Goal: Find specific page/section: Find specific page/section

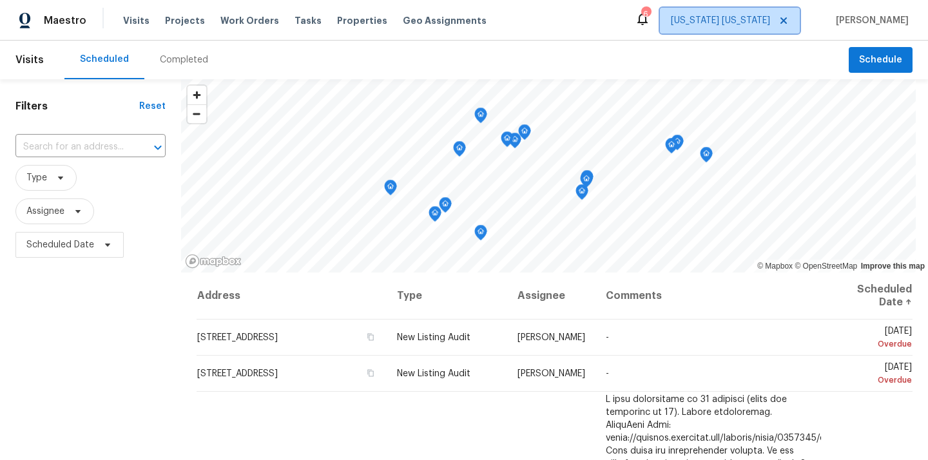
click at [740, 14] on span "[US_STATE] [US_STATE]" at bounding box center [730, 21] width 140 height 26
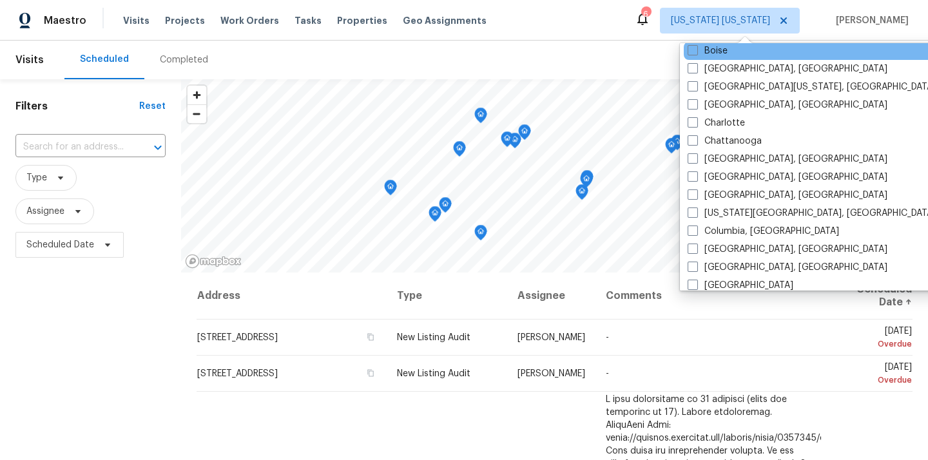
scroll to position [149, 0]
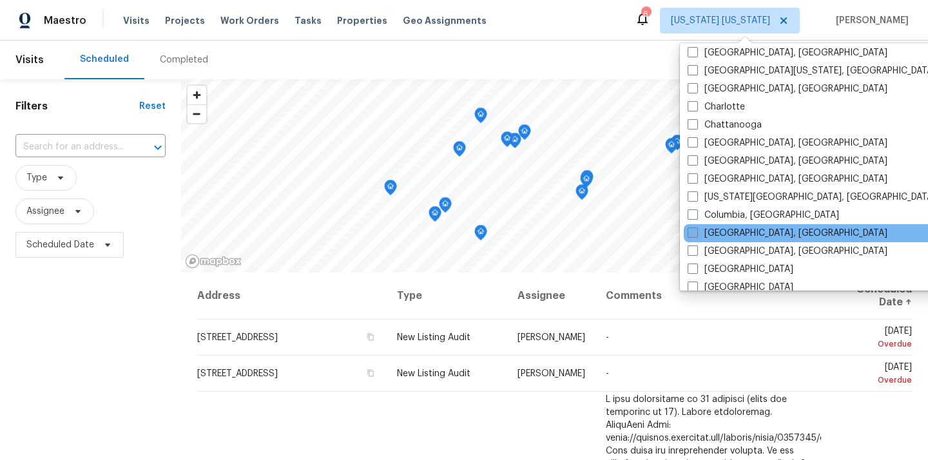
click at [716, 227] on label "[GEOGRAPHIC_DATA], [GEOGRAPHIC_DATA]" at bounding box center [788, 233] width 200 height 13
click at [696, 227] on input "[GEOGRAPHIC_DATA], [GEOGRAPHIC_DATA]" at bounding box center [692, 231] width 8 height 8
checkbox input "true"
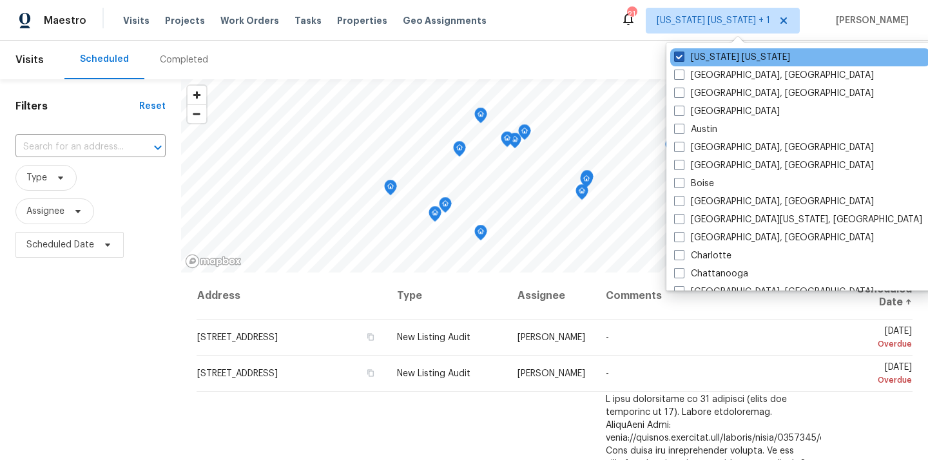
click at [709, 53] on label "[US_STATE] [US_STATE]" at bounding box center [732, 57] width 116 height 13
click at [682, 53] on input "[US_STATE] [US_STATE]" at bounding box center [678, 55] width 8 height 8
checkbox input "false"
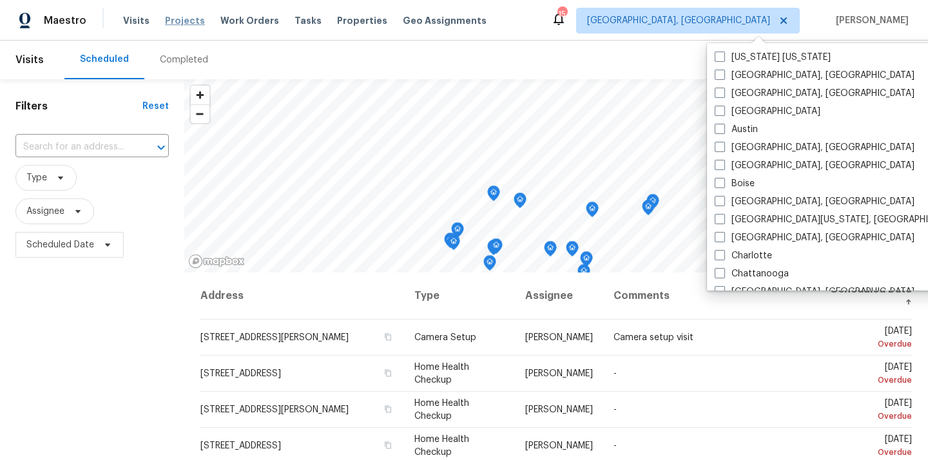
click at [170, 18] on span "Projects" at bounding box center [185, 20] width 40 height 13
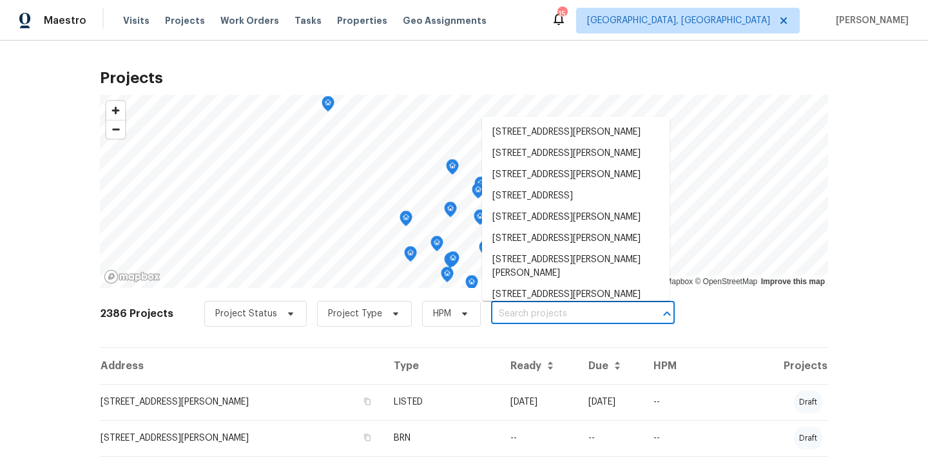
click at [573, 313] on input "text" at bounding box center [565, 314] width 148 height 20
paste input "[STREET_ADDRESS]"
type input "[STREET_ADDRESS]"
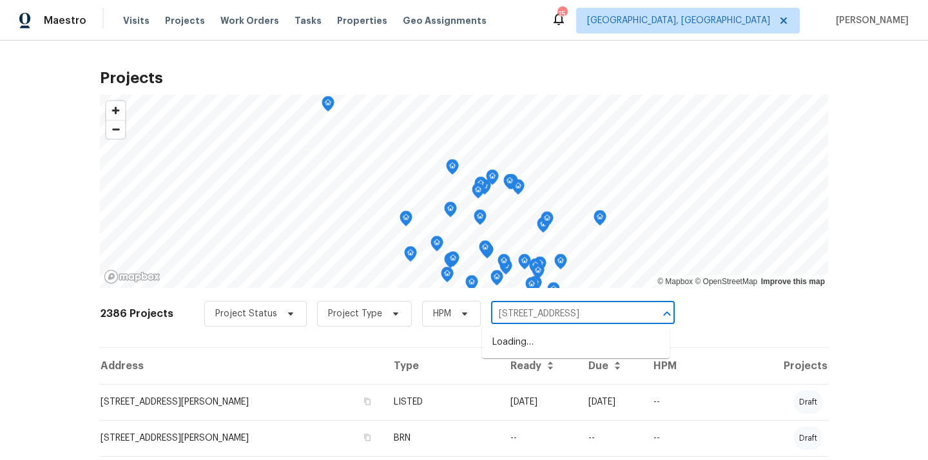
scroll to position [0, 12]
click at [562, 338] on li "[STREET_ADDRESS]" at bounding box center [576, 342] width 188 height 21
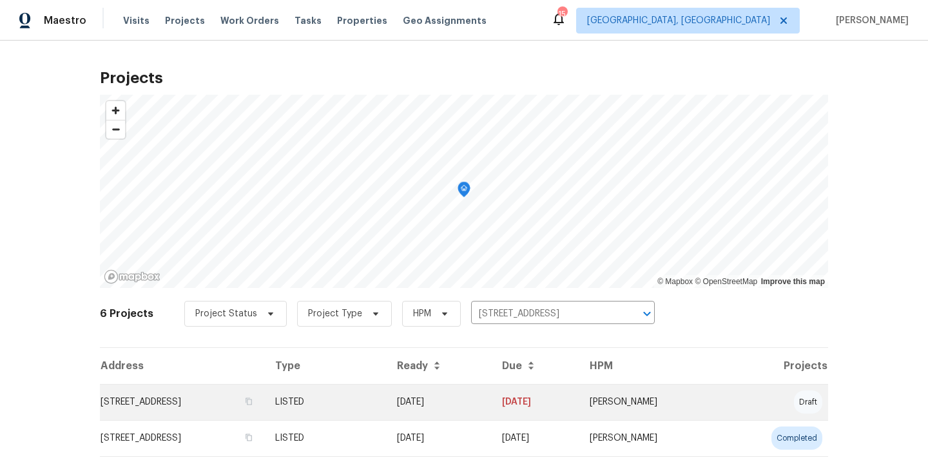
click at [343, 399] on td "LISTED" at bounding box center [326, 402] width 122 height 36
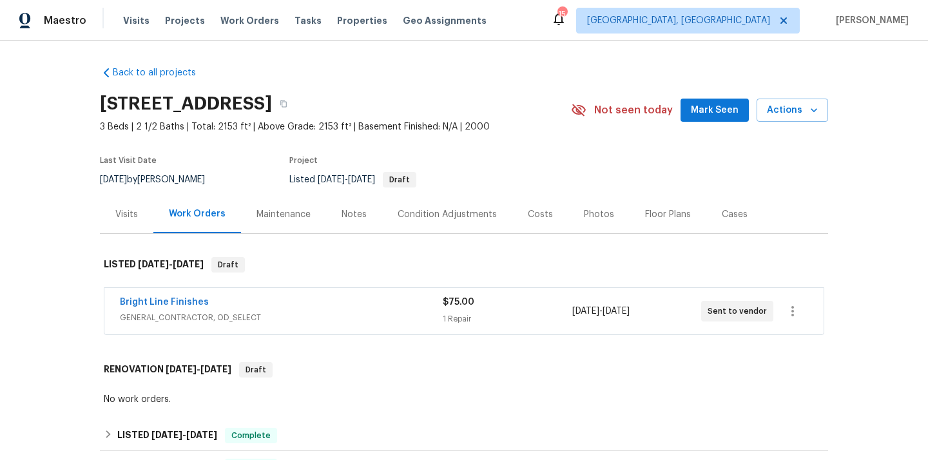
click at [112, 215] on div "Visits" at bounding box center [126, 214] width 53 height 38
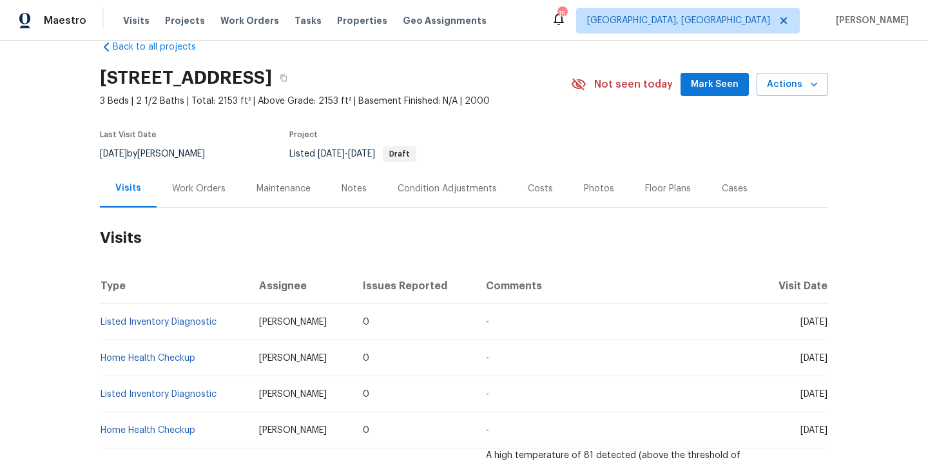
scroll to position [28, 0]
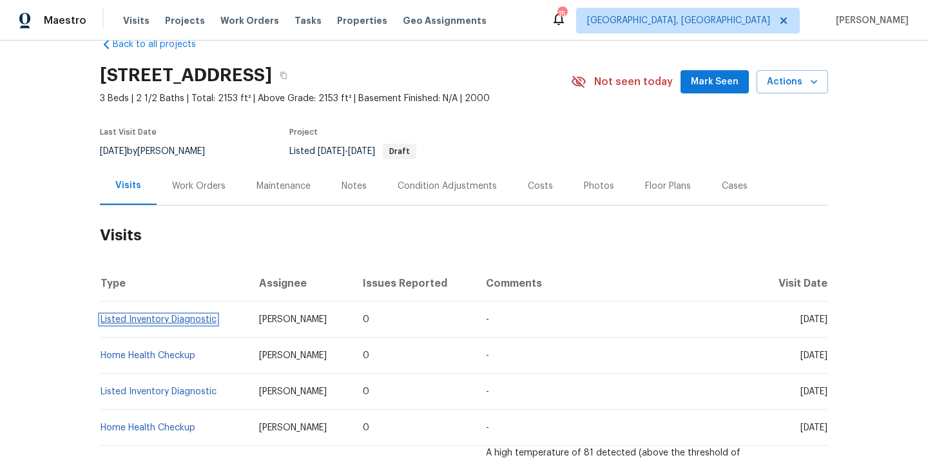
click at [200, 320] on link "Listed Inventory Diagnostic" at bounding box center [159, 319] width 116 height 9
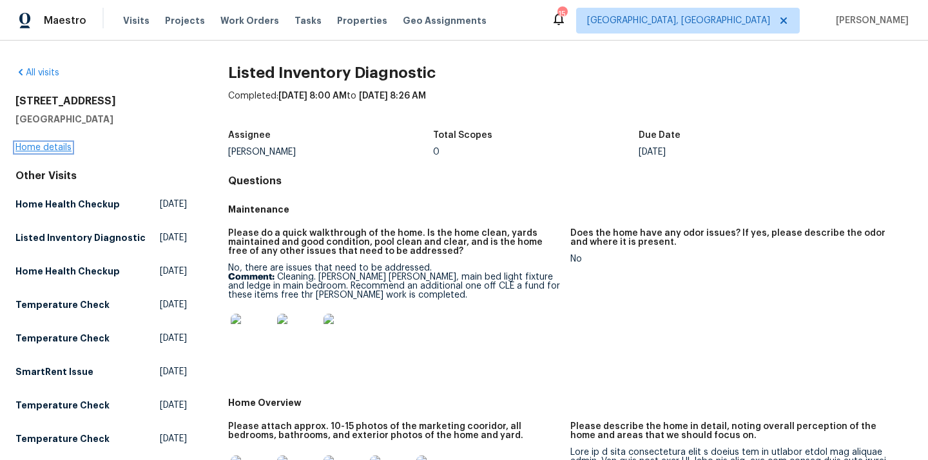
click at [60, 146] on link "Home details" at bounding box center [43, 147] width 56 height 9
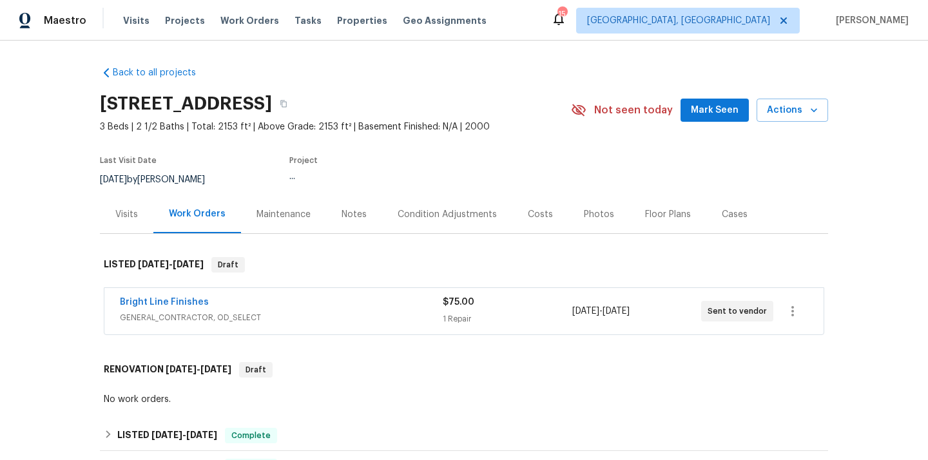
click at [128, 216] on div "Visits" at bounding box center [126, 214] width 23 height 13
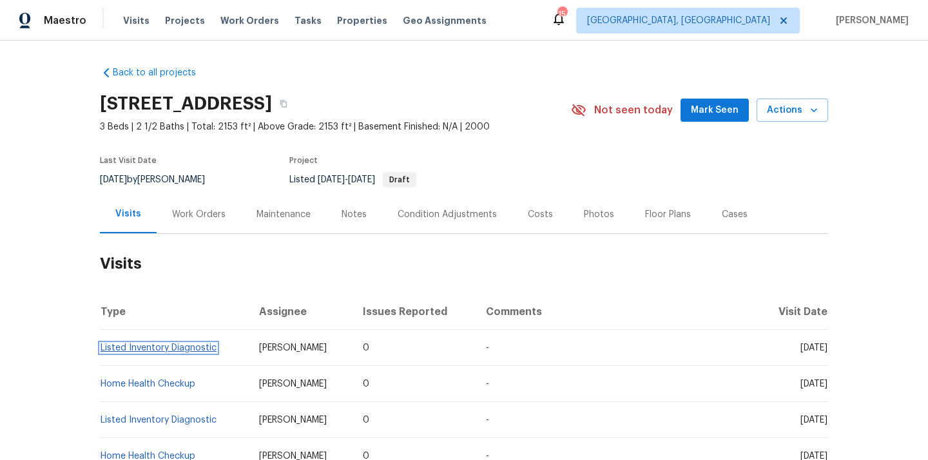
click at [148, 348] on link "Listed Inventory Diagnostic" at bounding box center [159, 347] width 116 height 9
